Goal: Check status: Check status

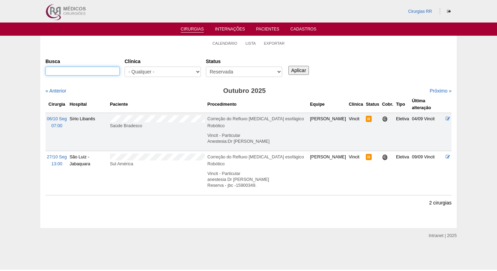
click at [102, 71] on input "Busca" at bounding box center [82, 71] width 74 height 9
paste input "[PERSON_NAME]"
type input "[PERSON_NAME]"
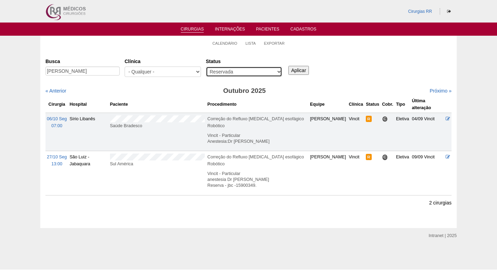
click at [263, 71] on select "- Qualquer - Reservada Confirmada Suspensa Cancelada" at bounding box center [244, 72] width 76 height 10
select select "All"
click at [206, 67] on select "- Qualquer - Reservada Confirmada Suspensa Cancelada" at bounding box center [244, 72] width 76 height 10
click at [297, 69] on input "Aplicar" at bounding box center [298, 70] width 20 height 9
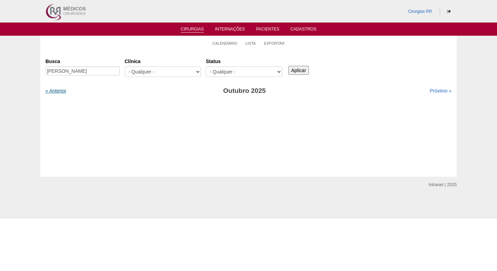
click at [57, 93] on link "« Anterior" at bounding box center [55, 91] width 21 height 6
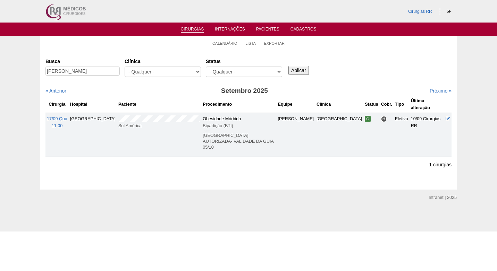
click at [367, 64] on div "Busca [PERSON_NAME] [GEOGRAPHIC_DATA] - Qualquer - 6R Alphaville Assunção Barti…" at bounding box center [248, 68] width 406 height 25
click at [147, 85] on div "Busca [PERSON_NAME] [GEOGRAPHIC_DATA] - Qualquer - 6R Alphaville Assunção Barti…" at bounding box center [248, 107] width 406 height 102
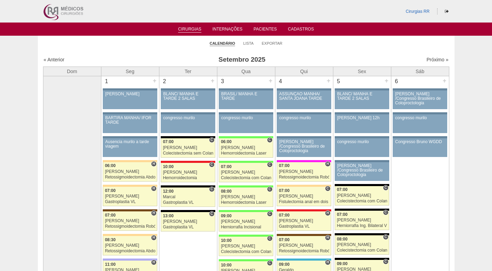
click at [126, 43] on ul "Calendário Lista Exportar" at bounding box center [246, 43] width 417 height 15
